Goal: Task Accomplishment & Management: Use online tool/utility

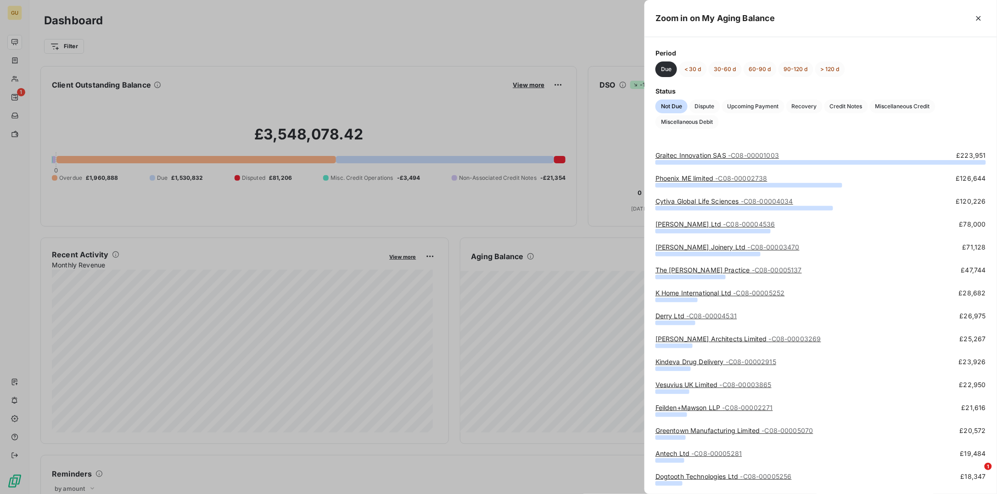
click at [672, 248] on link "[PERSON_NAME] Joinery Ltd - C08-00003470" at bounding box center [728, 247] width 144 height 8
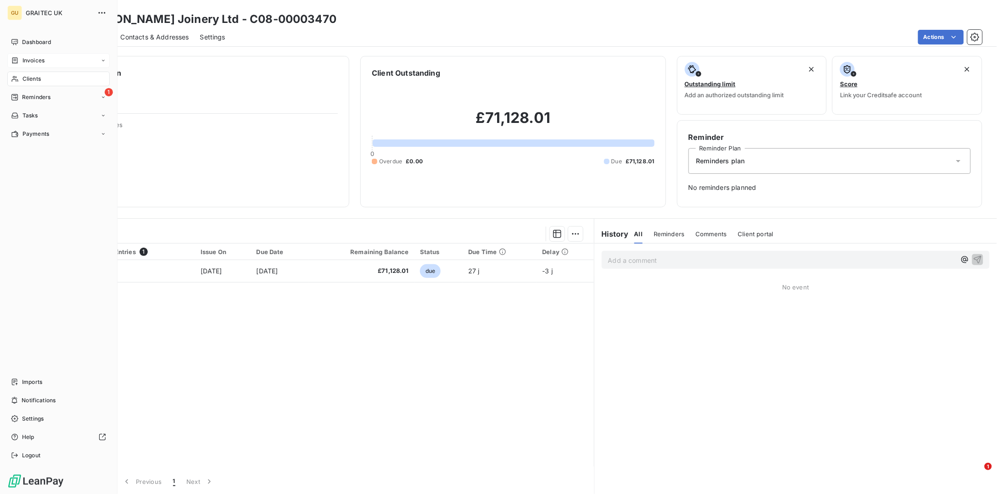
drag, startPoint x: 37, startPoint y: 43, endPoint x: 74, endPoint y: 53, distance: 39.0
click at [37, 43] on span "Dashboard" at bounding box center [36, 42] width 29 height 8
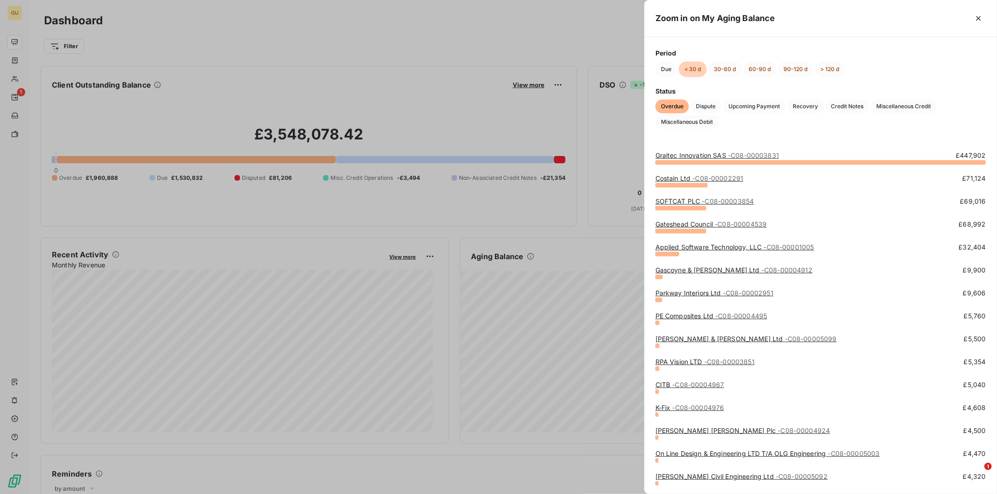
click at [674, 179] on link "Costain Ltd - C08-00002291" at bounding box center [700, 178] width 88 height 8
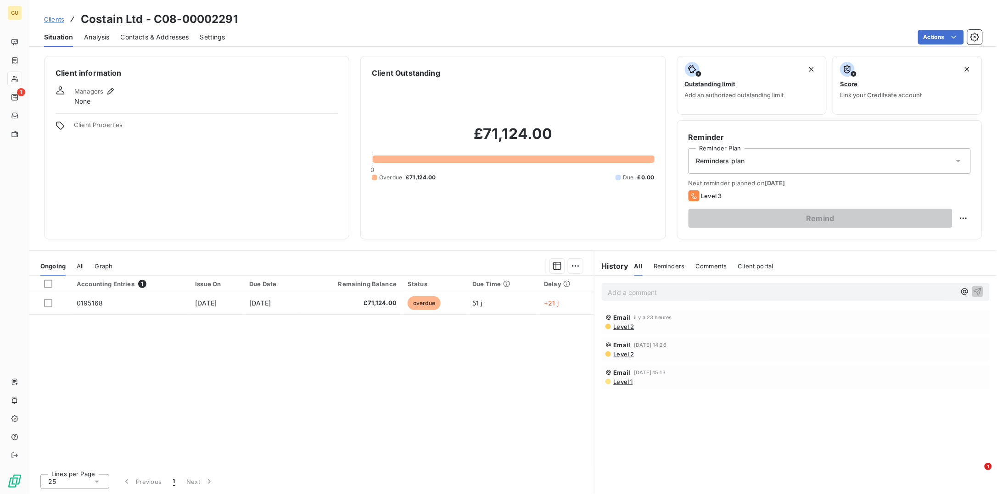
click at [647, 290] on p "Add a comment ﻿" at bounding box center [782, 292] width 348 height 11
click at [983, 294] on div "Client thought ther reminder was spam.. Asked client to call me back .." at bounding box center [796, 291] width 388 height 17
click at [664, 293] on span "Client thought ther reminder was spam.. Asked client to call me back .." at bounding box center [717, 292] width 218 height 8
click at [982, 290] on icon "button" at bounding box center [977, 291] width 9 height 9
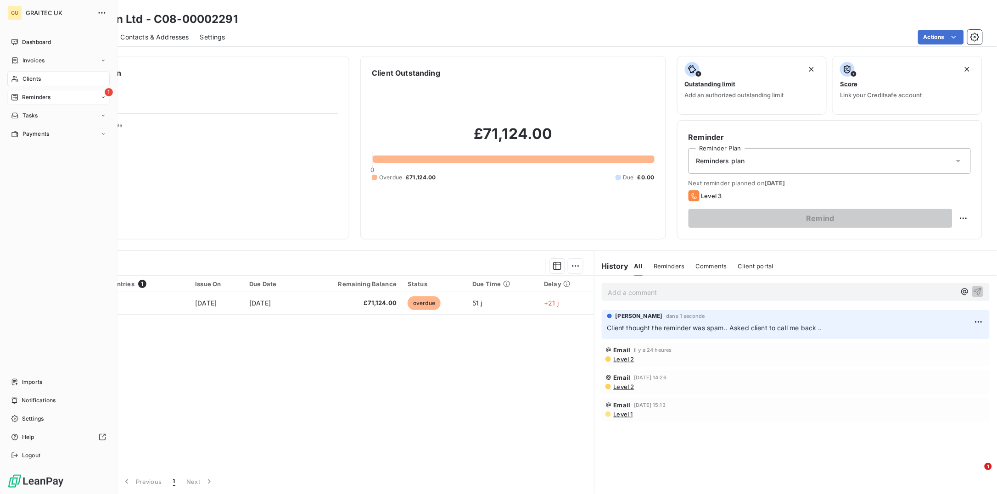
click at [67, 94] on div "1 Reminders" at bounding box center [58, 97] width 102 height 15
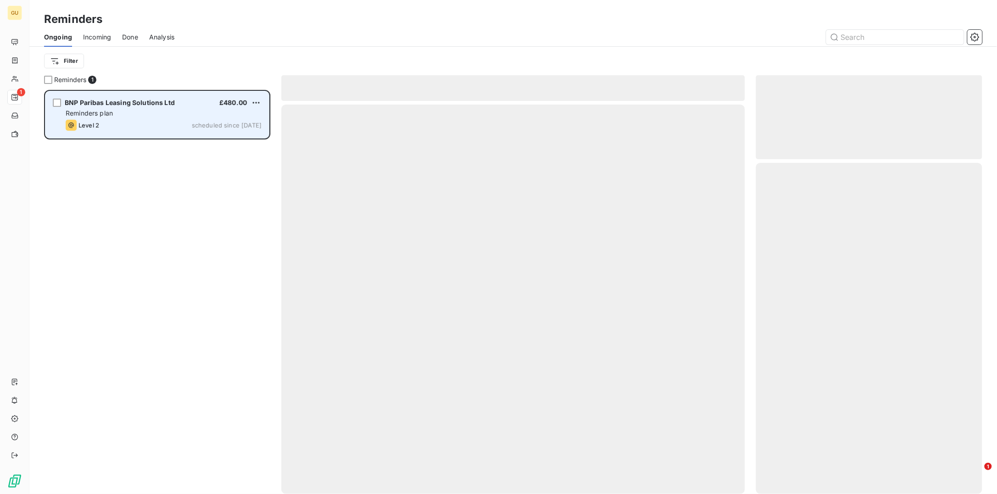
scroll to position [395, 217]
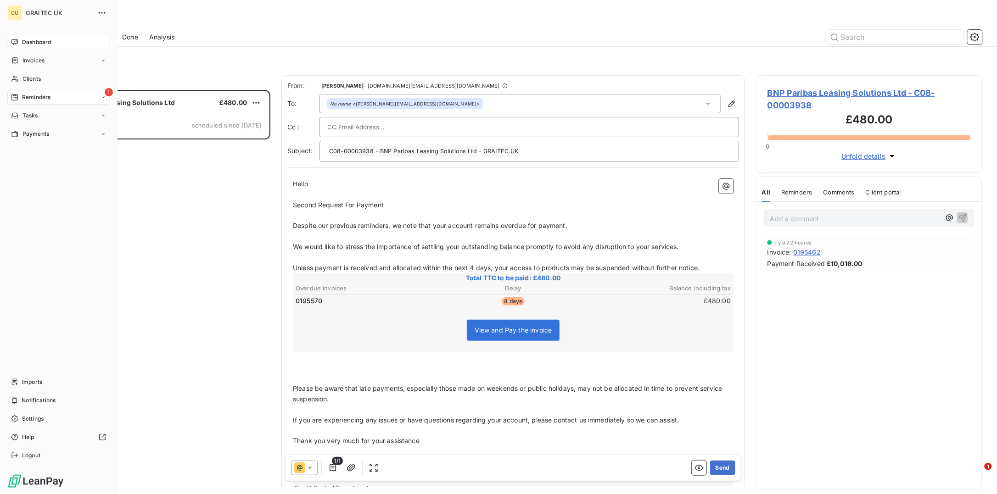
click at [32, 45] on span "Dashboard" at bounding box center [36, 42] width 29 height 8
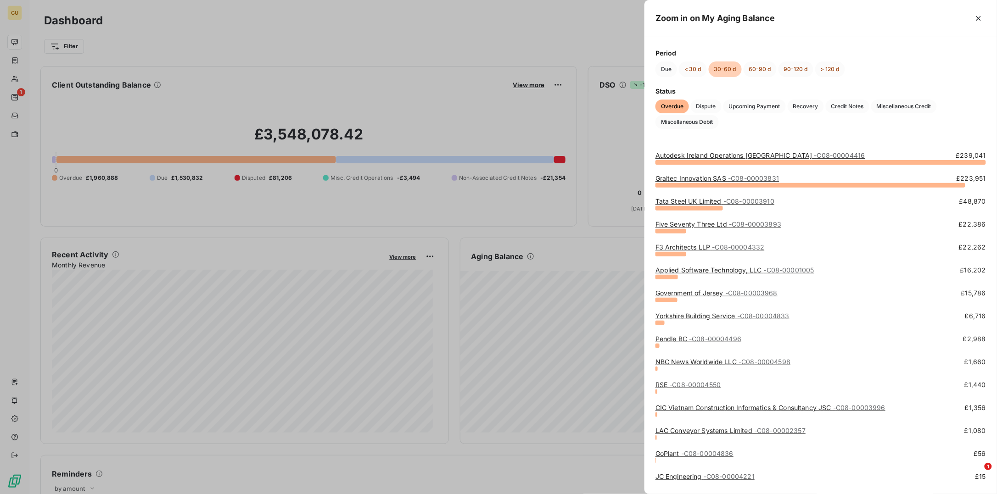
click at [678, 226] on link "Five Seventy Three Ltd - C08-00003893" at bounding box center [719, 224] width 126 height 8
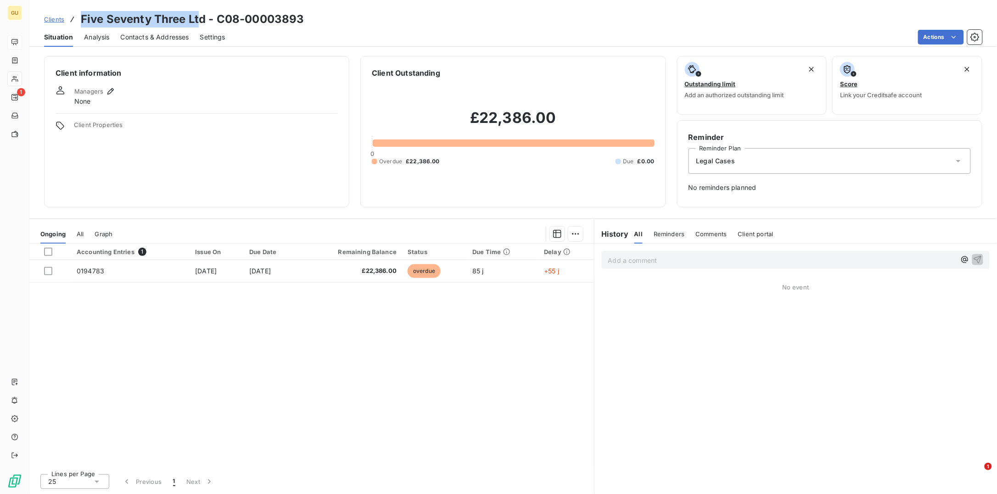
drag, startPoint x: 80, startPoint y: 18, endPoint x: 197, endPoint y: 18, distance: 117.5
click at [197, 18] on h3 "Five Seventy Three Ltd - C08-00003893" at bounding box center [193, 19] width 224 height 17
copy h3 "Five Seventy Three Lt"
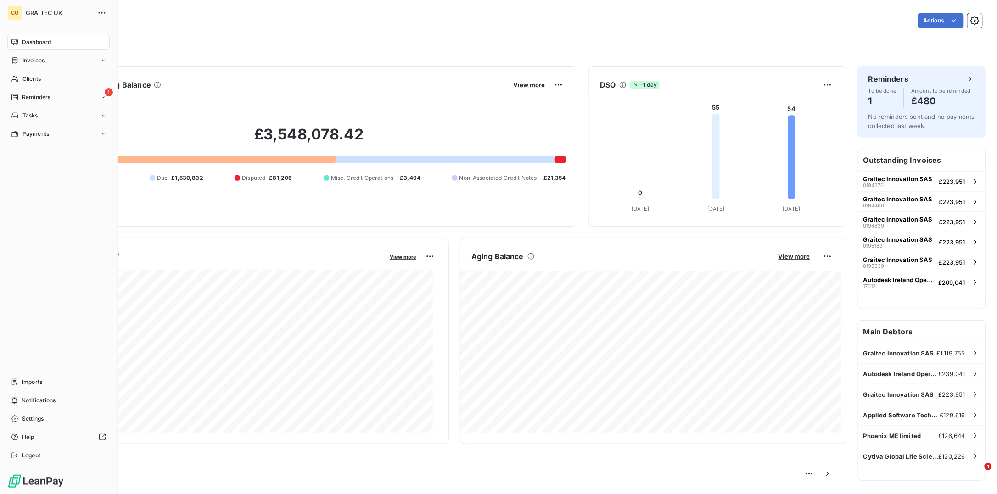
click at [34, 44] on span "Dashboard" at bounding box center [36, 42] width 29 height 8
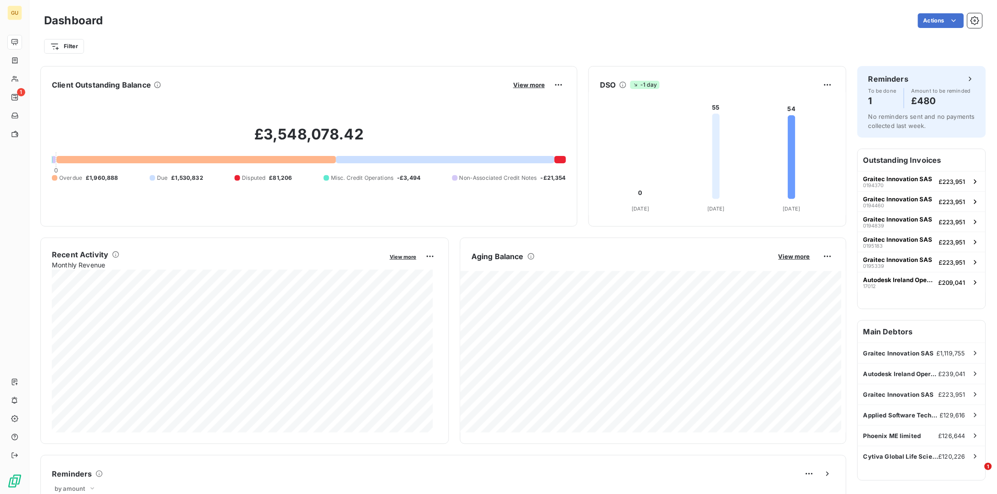
click at [339, 25] on div "Actions" at bounding box center [548, 20] width 869 height 15
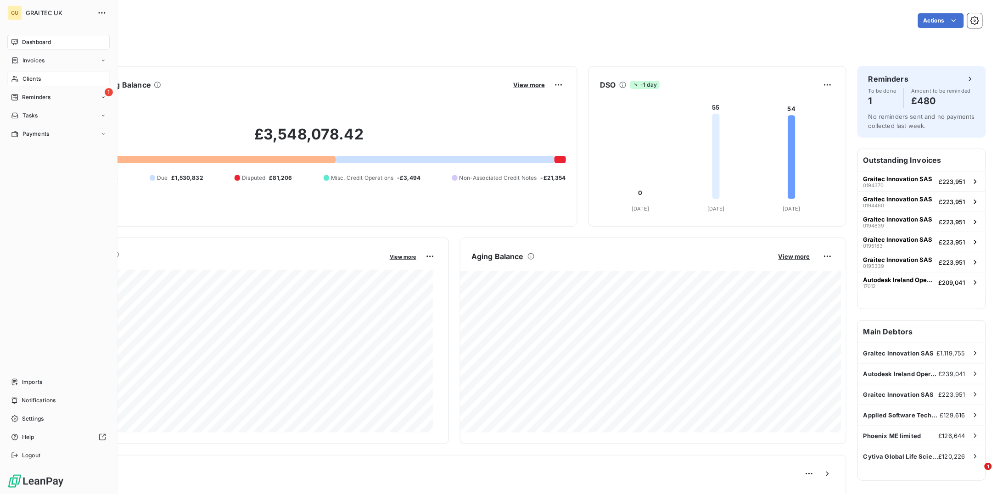
click at [26, 83] on span "Clients" at bounding box center [31, 79] width 18 height 8
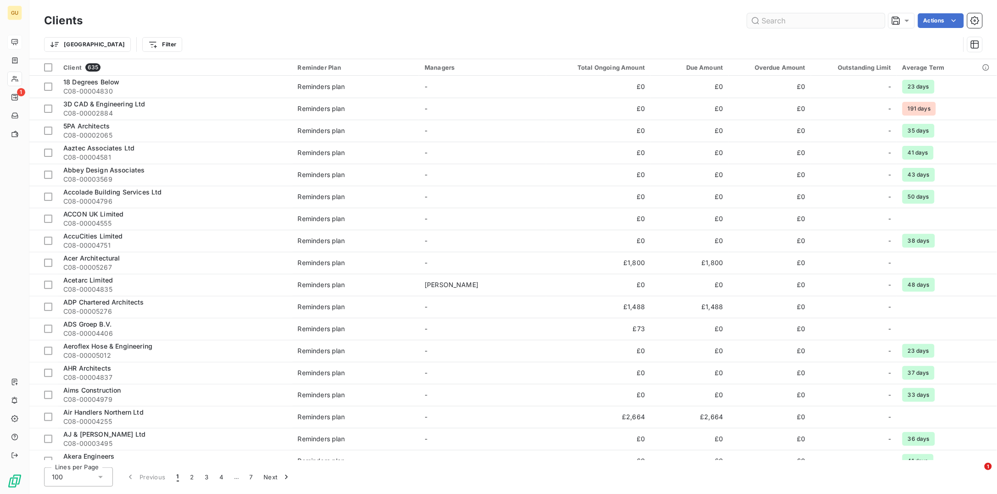
click at [765, 19] on input "text" at bounding box center [816, 20] width 138 height 15
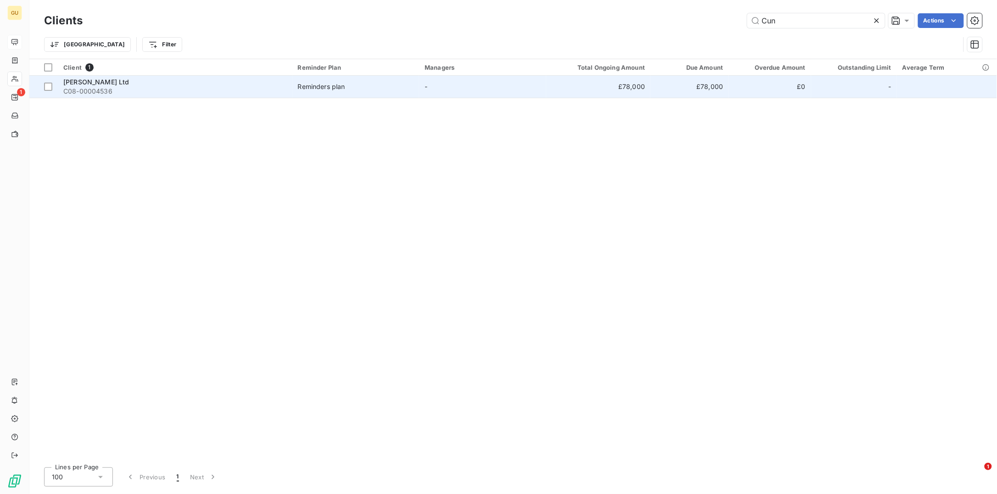
type input "Cun"
click at [94, 79] on span "[PERSON_NAME] Ltd" at bounding box center [96, 82] width 66 height 8
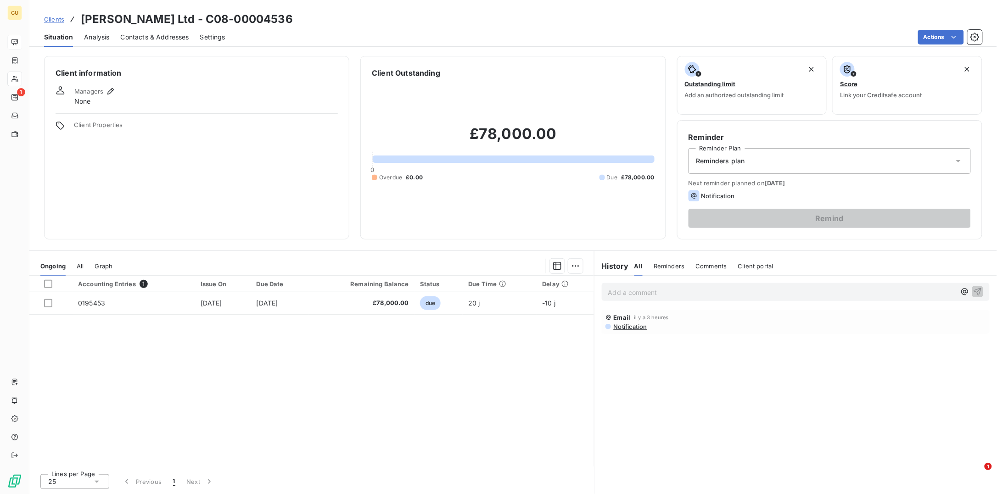
click at [505, 223] on html "GU 1 Clients [PERSON_NAME] Ltd - C08-00004536 Situation Analysis Contacts & Add…" at bounding box center [498, 247] width 997 height 494
click at [700, 194] on div "Notification" at bounding box center [712, 196] width 46 height 11
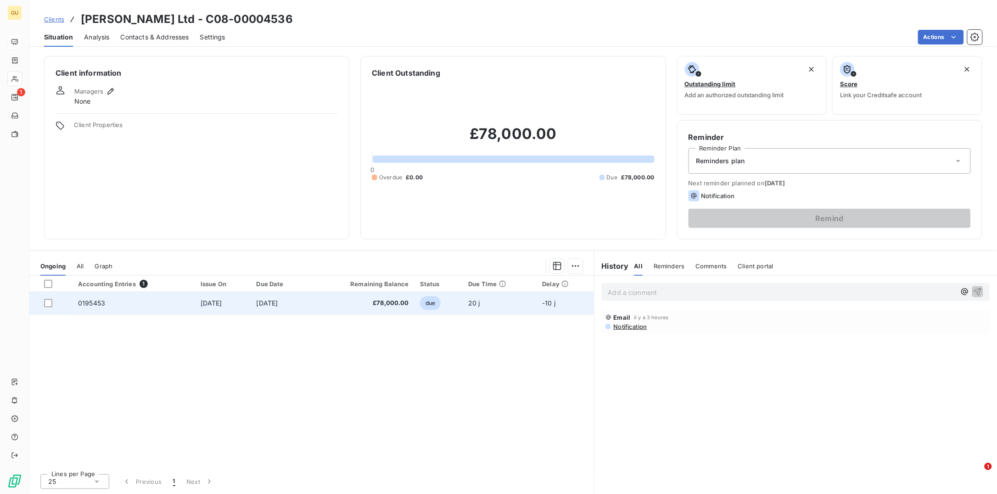
click at [95, 298] on td "0195453" at bounding box center [134, 303] width 123 height 22
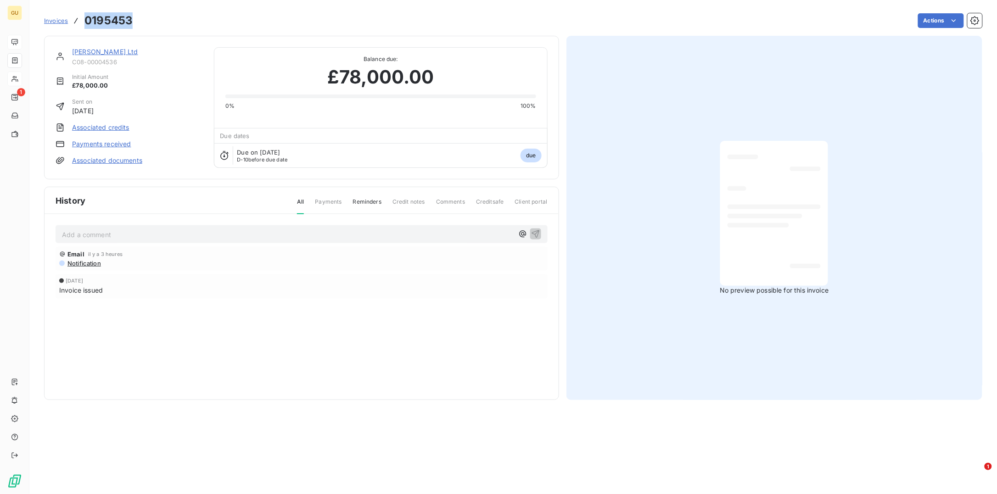
drag, startPoint x: 132, startPoint y: 16, endPoint x: 87, endPoint y: 17, distance: 45.0
click at [87, 17] on h3 "0195453" at bounding box center [108, 20] width 48 height 17
copy h3 "0195453"
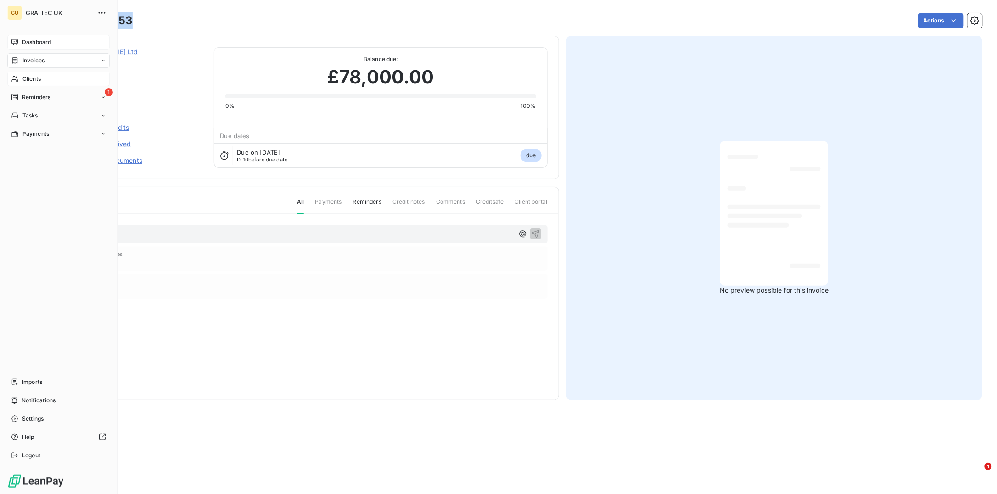
click at [40, 58] on span "Invoices" at bounding box center [33, 60] width 22 height 8
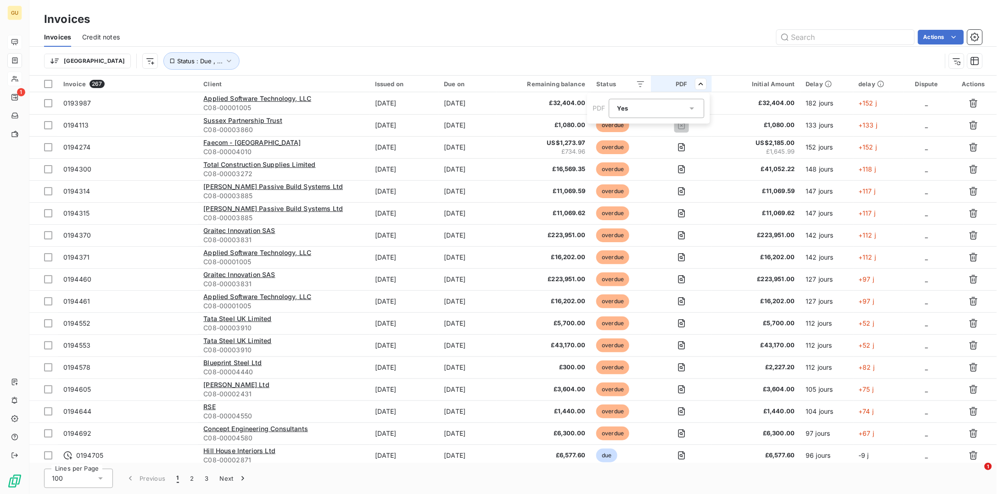
click at [624, 83] on html "GU 1 Invoices Invoices Credit notes Actions [GEOGRAPHIC_DATA] Status : Due , ..…" at bounding box center [498, 247] width 997 height 494
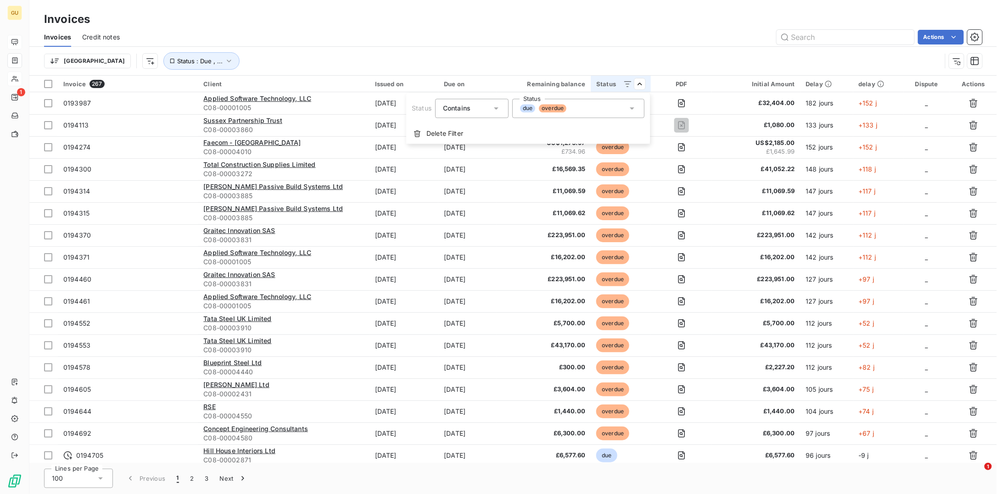
click at [646, 84] on html "GU 1 Invoices Invoices Credit notes Actions [GEOGRAPHIC_DATA] Status : Due , ..…" at bounding box center [498, 247] width 997 height 494
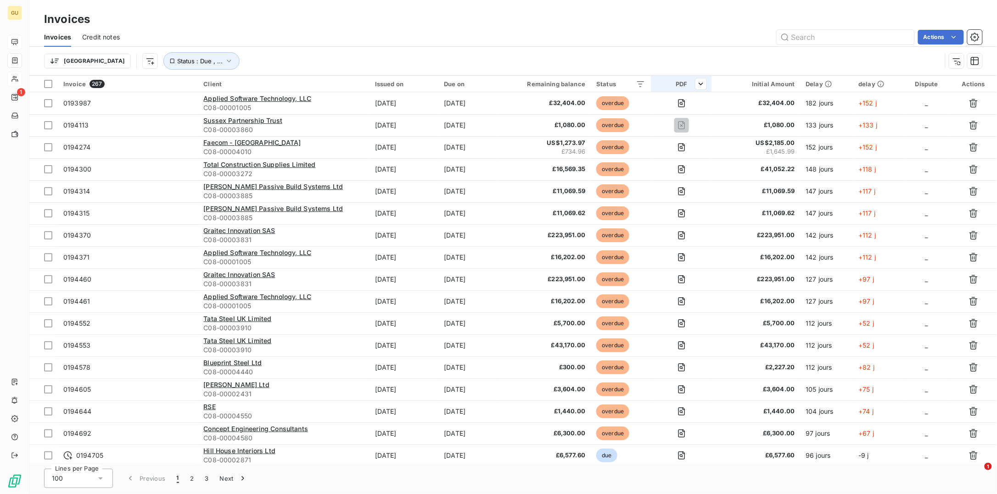
click at [689, 84] on div "PDF" at bounding box center [681, 83] width 50 height 7
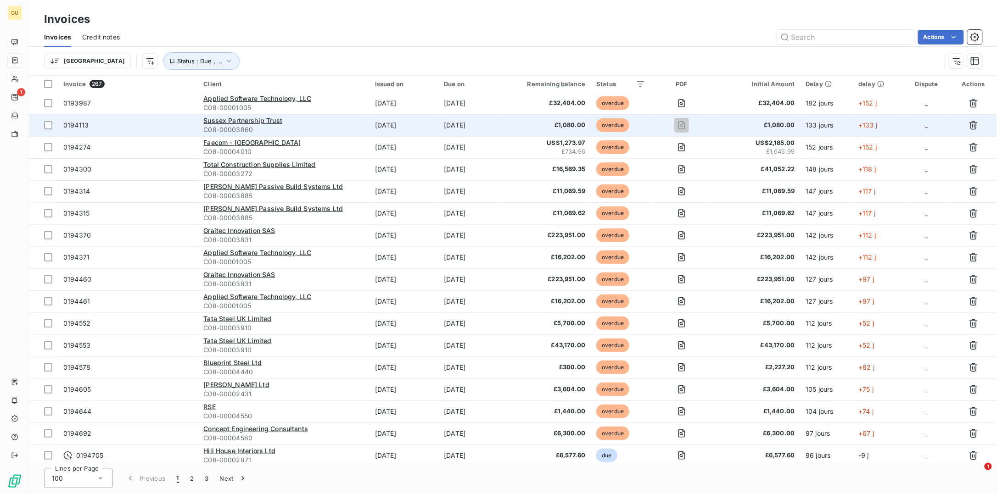
drag, startPoint x: 65, startPoint y: 126, endPoint x: 79, endPoint y: 125, distance: 14.3
click at [79, 125] on span "0194113" at bounding box center [75, 125] width 25 height 8
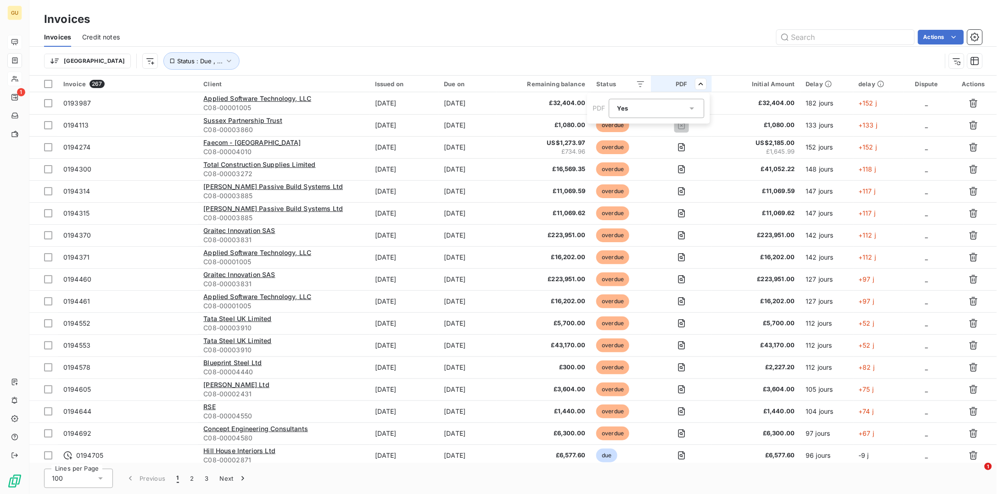
click at [696, 107] on icon at bounding box center [692, 108] width 9 height 9
click at [647, 145] on li "No" at bounding box center [656, 146] width 95 height 17
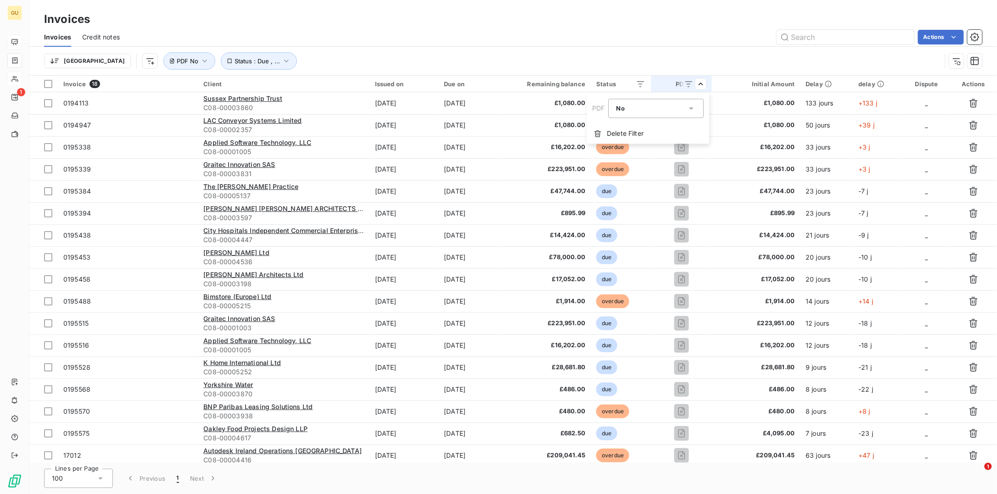
click at [791, 264] on html "GU 1 Invoices Invoices Credit notes Actions [GEOGRAPHIC_DATA] Status : Due , ..…" at bounding box center [498, 247] width 997 height 494
click at [50, 84] on div at bounding box center [48, 84] width 8 height 8
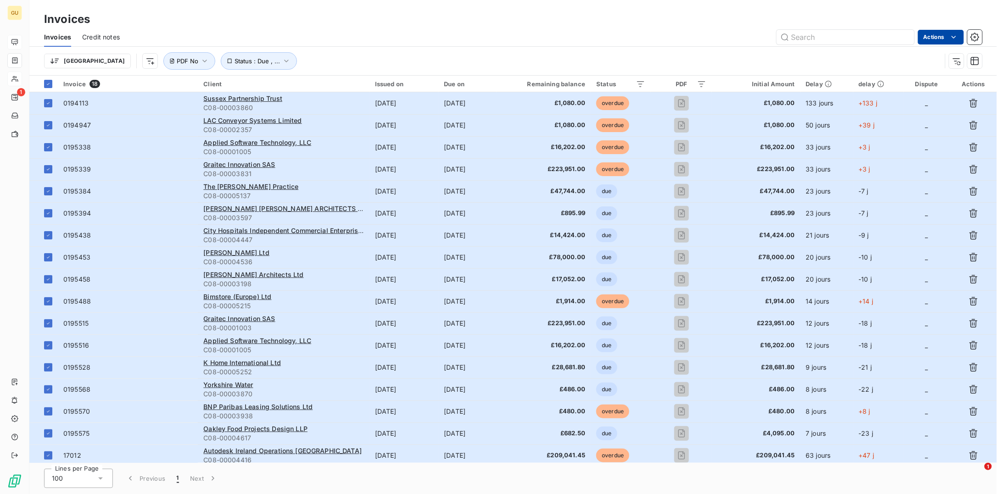
click at [945, 38] on html "GU 1 Invoices Invoices Credit notes Actions [GEOGRAPHIC_DATA] Status : Due , ..…" at bounding box center [498, 247] width 997 height 494
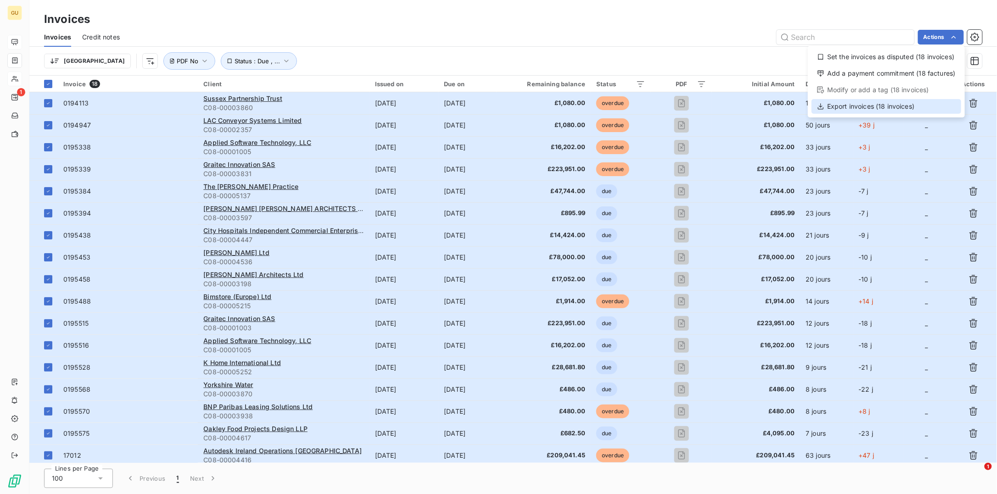
click at [878, 106] on div "Export invoices (18 invoices)" at bounding box center [887, 106] width 150 height 15
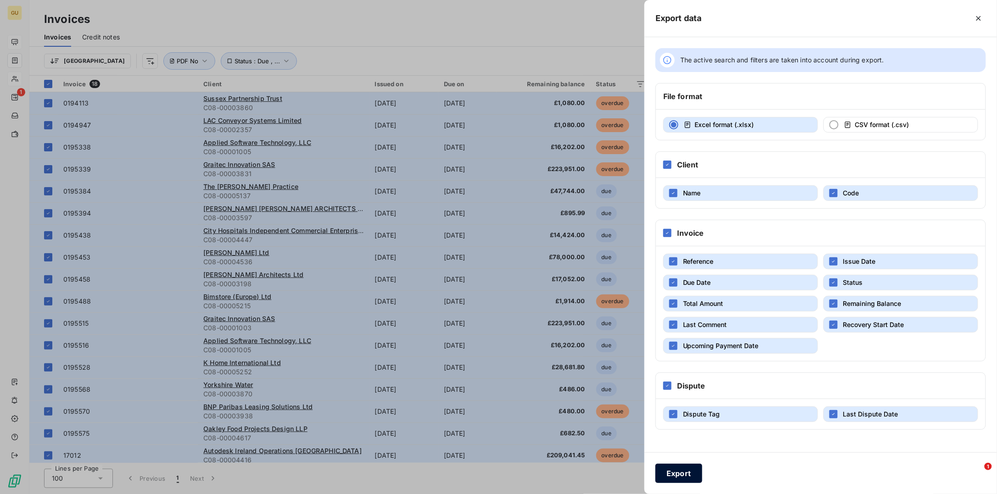
click at [678, 471] on button "Export" at bounding box center [679, 473] width 47 height 19
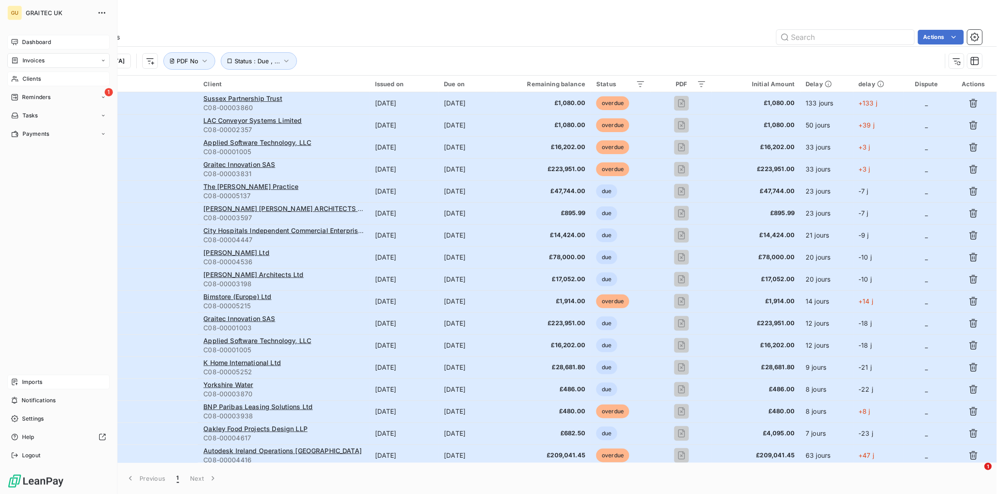
click at [22, 382] on span "Imports" at bounding box center [32, 382] width 20 height 8
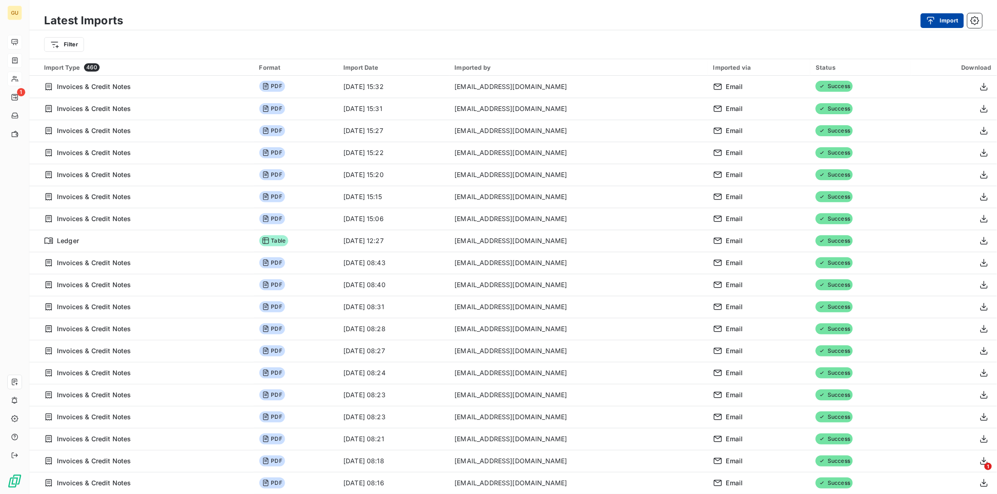
click at [930, 19] on icon "button" at bounding box center [930, 20] width 9 height 9
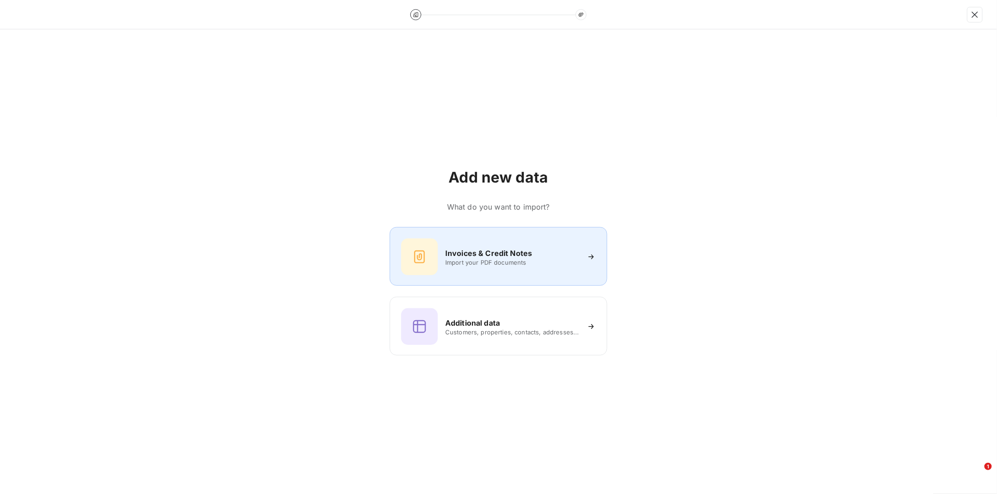
click at [486, 260] on span "Import your PDF documents" at bounding box center [512, 262] width 134 height 7
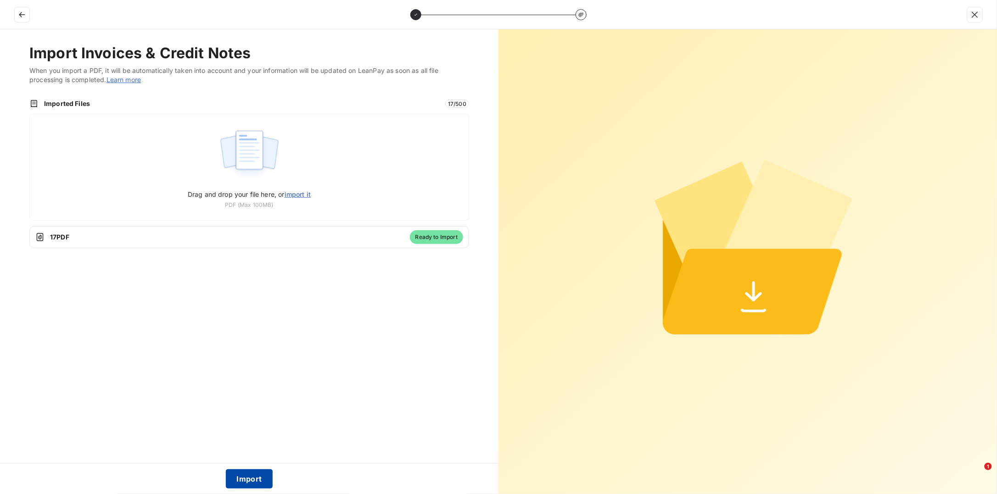
click at [252, 475] on button "Import" at bounding box center [249, 479] width 47 height 19
